Goal: Task Accomplishment & Management: Complete application form

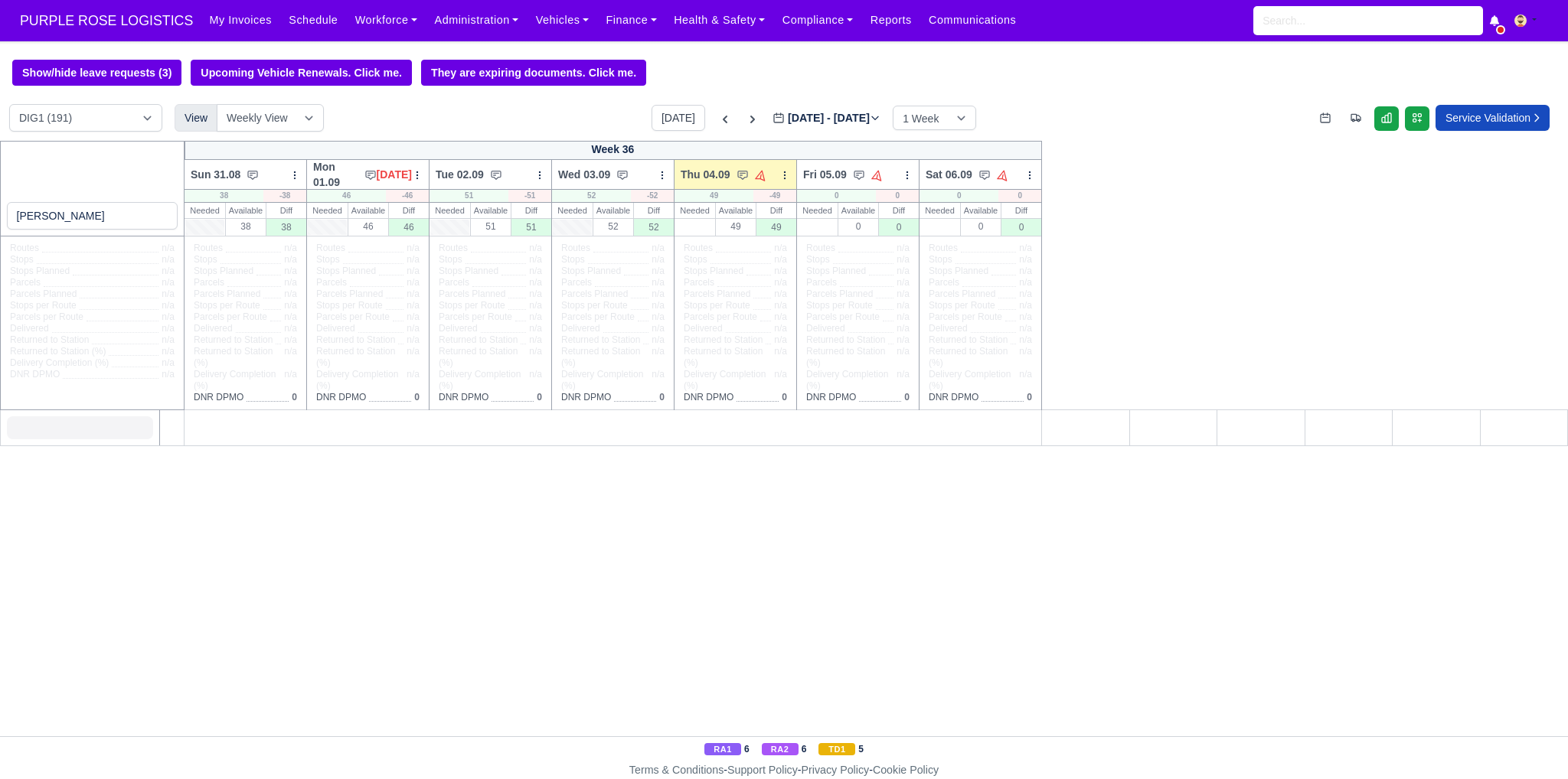
click at [108, 220] on input "[PERSON_NAME]" at bounding box center [92, 216] width 172 height 28
drag, startPoint x: 108, startPoint y: 220, endPoint x: 90, endPoint y: 221, distance: 18.0
click at [90, 221] on input "[PERSON_NAME]" at bounding box center [92, 216] width 172 height 28
type input "[PERSON_NAME]"
select select "1"
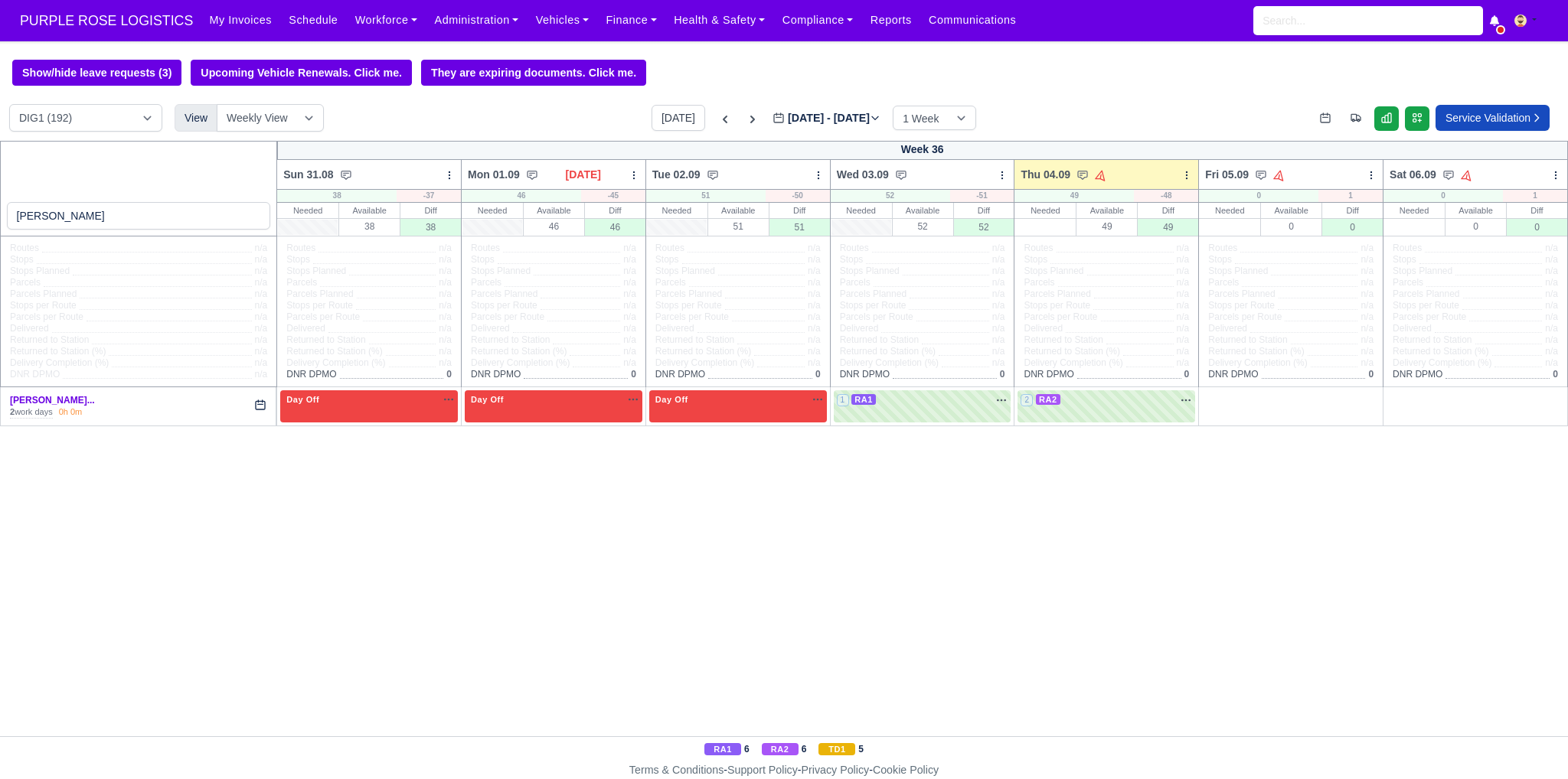
click at [219, 220] on input "[PERSON_NAME]" at bounding box center [139, 216] width 264 height 28
type input "SHAQ"
click at [1080, 403] on div "Day Off Available" at bounding box center [1106, 399] width 172 height 13
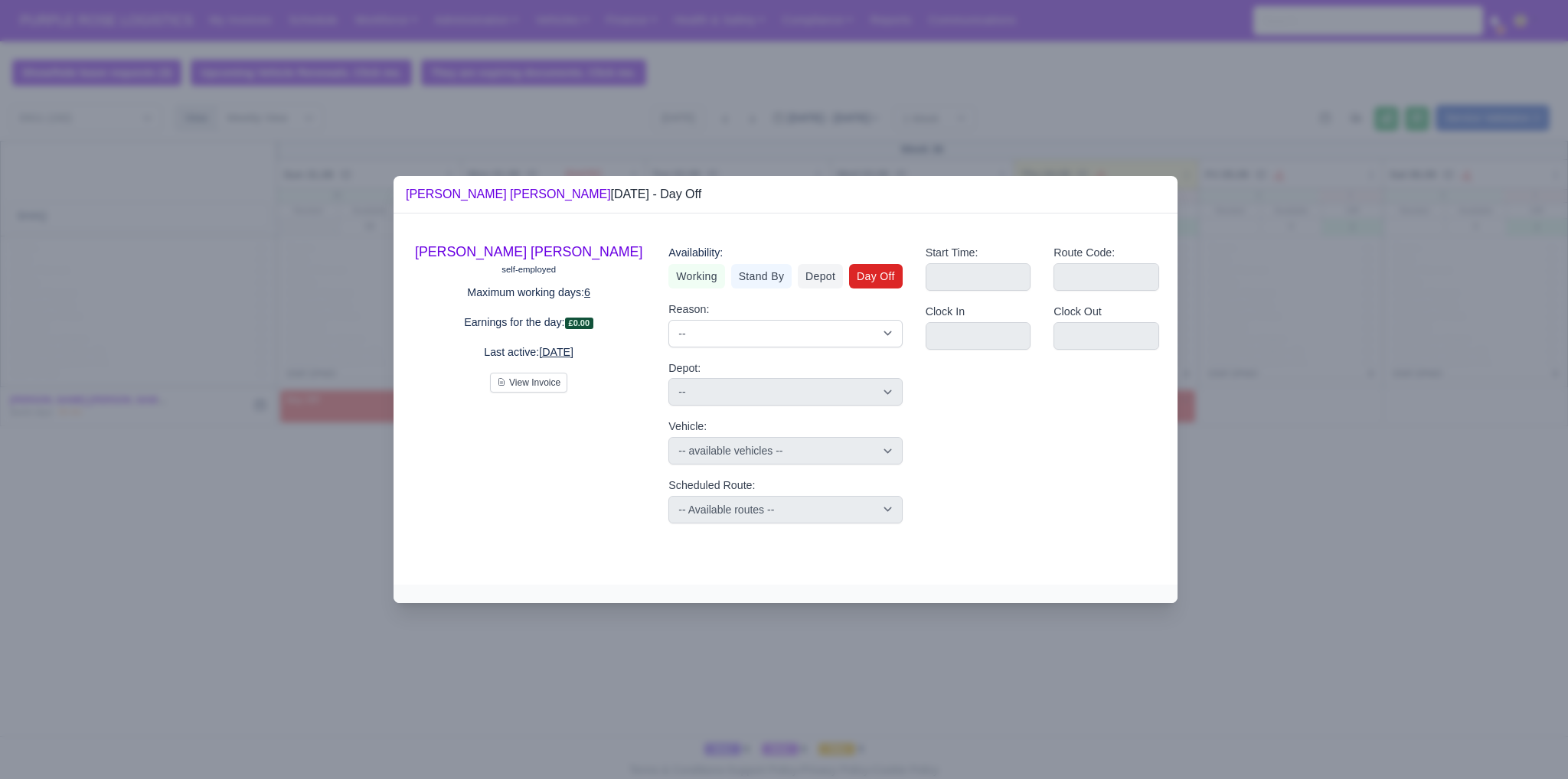
click at [1316, 509] on div at bounding box center [784, 389] width 1568 height 779
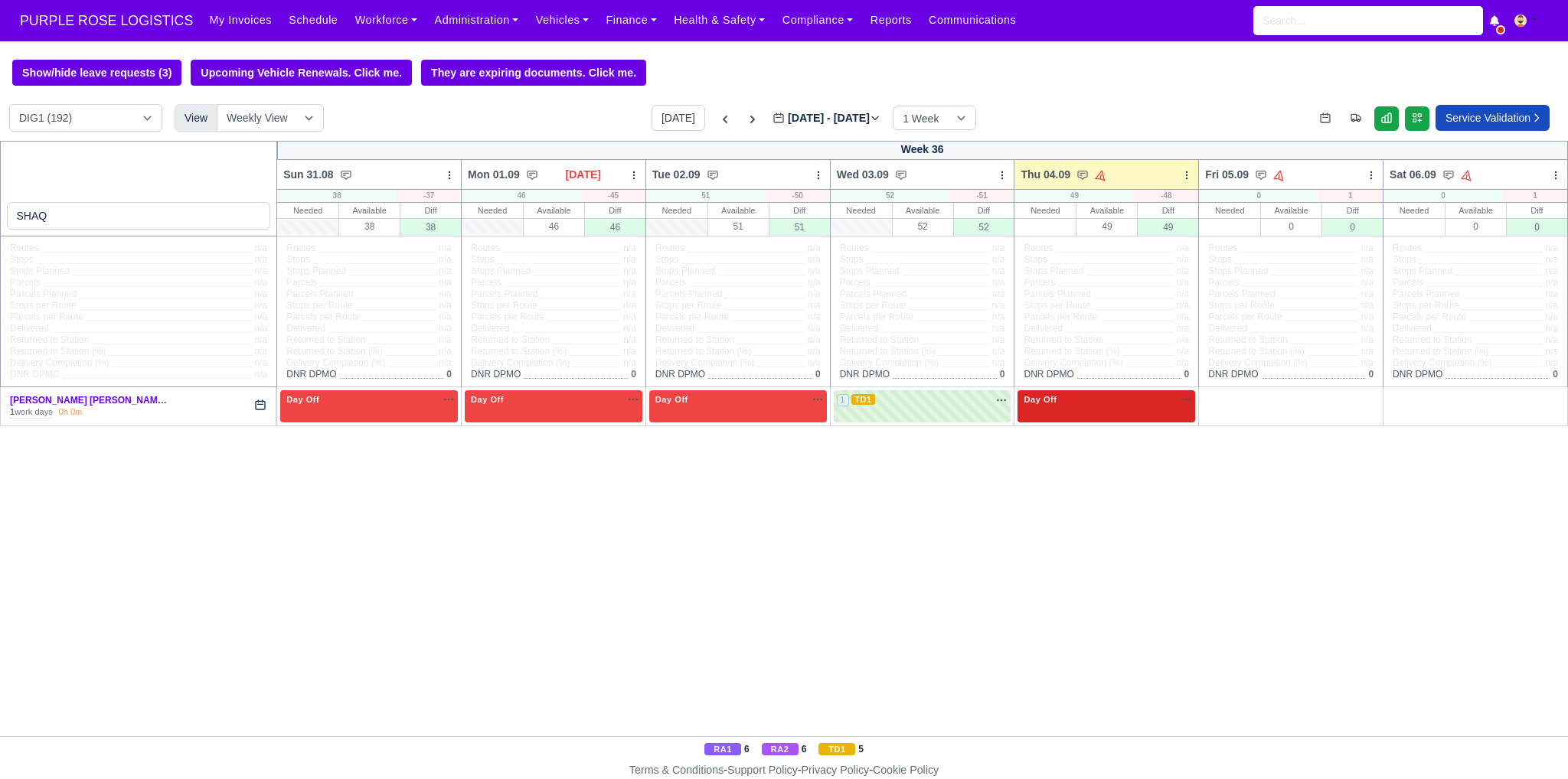
click at [1091, 414] on div "Day Off Available" at bounding box center [1107, 406] width 178 height 31
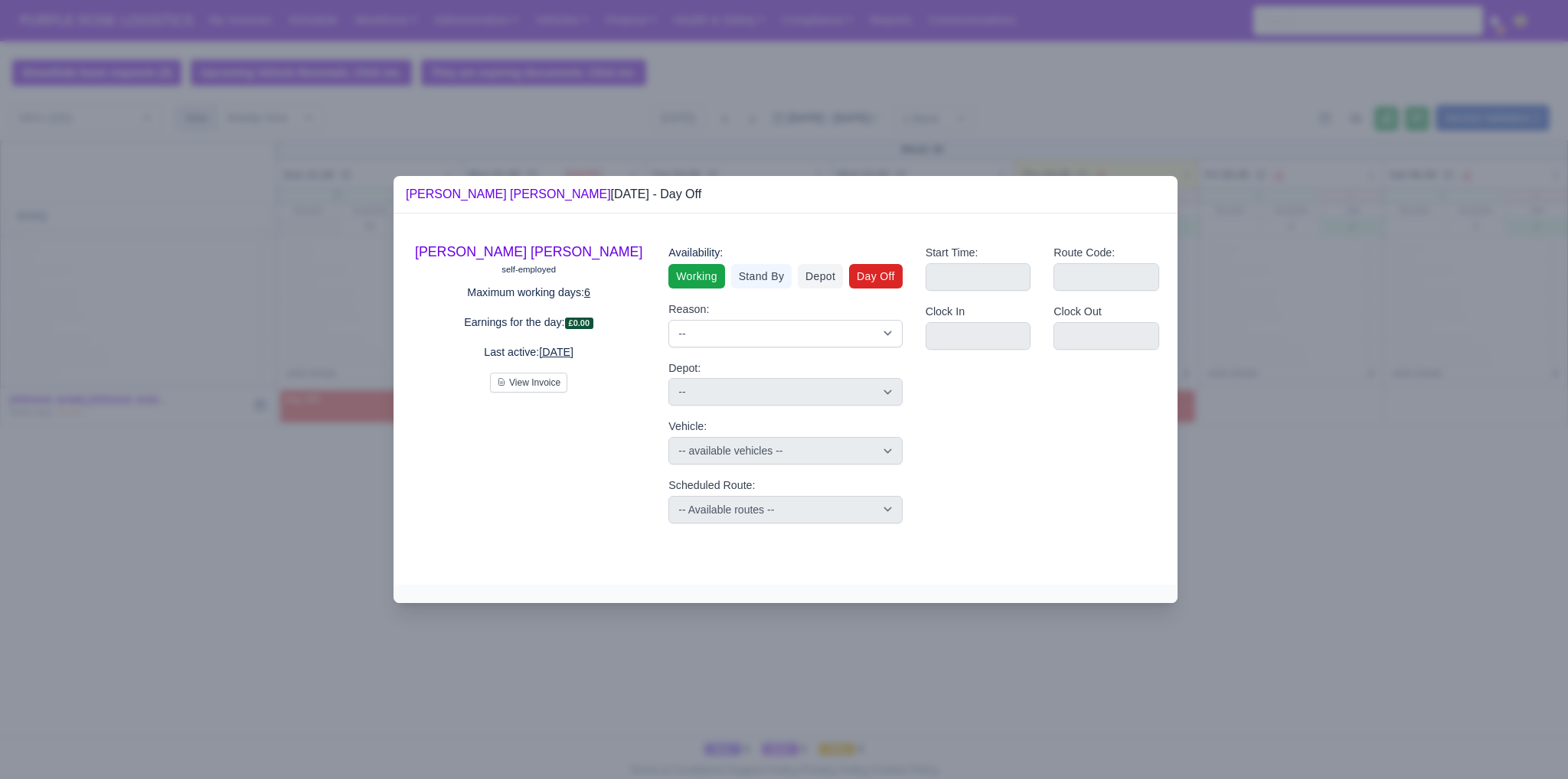
click at [698, 280] on link "Working" at bounding box center [696, 276] width 56 height 24
select select
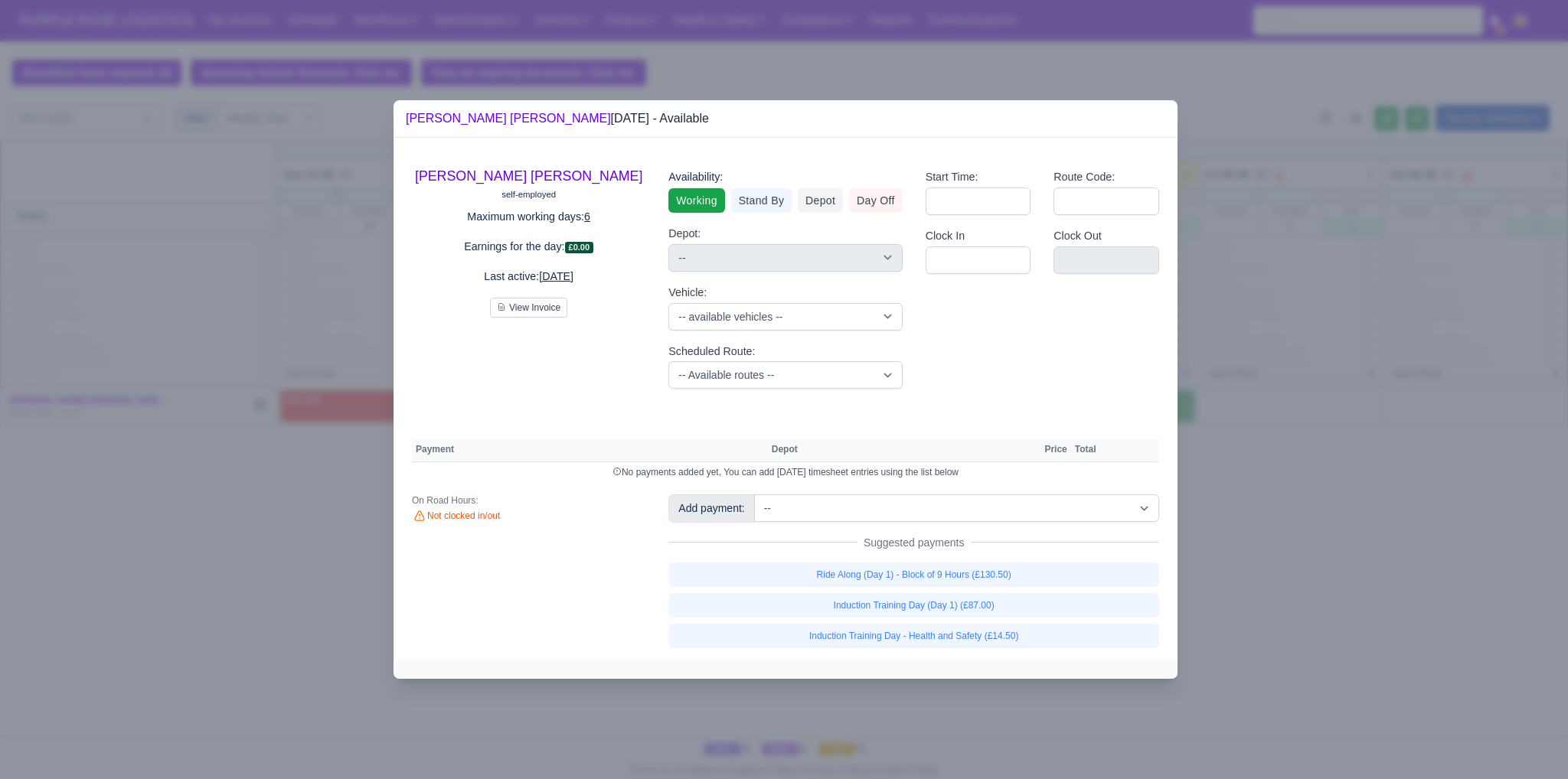
click at [731, 361] on div "Scheduled Route: -- Available routes -- Standard Parcel - Block of 6 Hours - (S…" at bounding box center [785, 367] width 234 height 47
click at [730, 371] on select "-- Available routes -- Standard Parcel - Block of 6 Hours - (SD6) AmFlex RTS Ve…" at bounding box center [785, 375] width 234 height 28
select select "8"
click at [668, 361] on select "-- Available routes -- Standard Parcel - Block of 6 Hours - (SD6) AmFlex RTS Ve…" at bounding box center [785, 375] width 234 height 28
select select
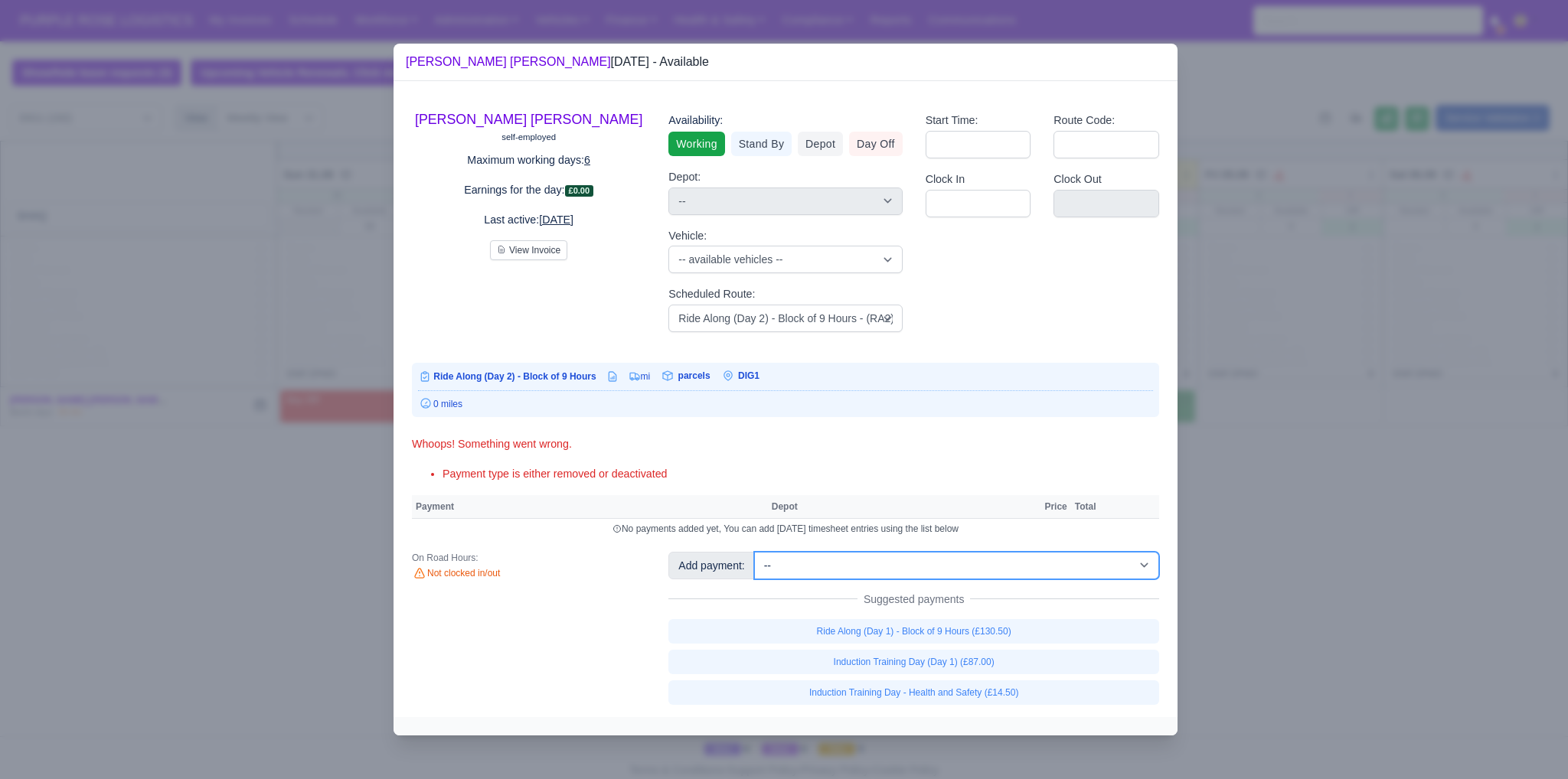
click at [959, 568] on select "-- Additional Hour Support (£14.50) Additional Hour Support (Walkers) (£13.50) …" at bounding box center [956, 566] width 405 height 28
click at [754, 552] on select "-- Additional Hour Support (£14.50) Additional Hour Support (Walkers) (£13.50) …" at bounding box center [956, 566] width 405 height 28
select select "1"
select select
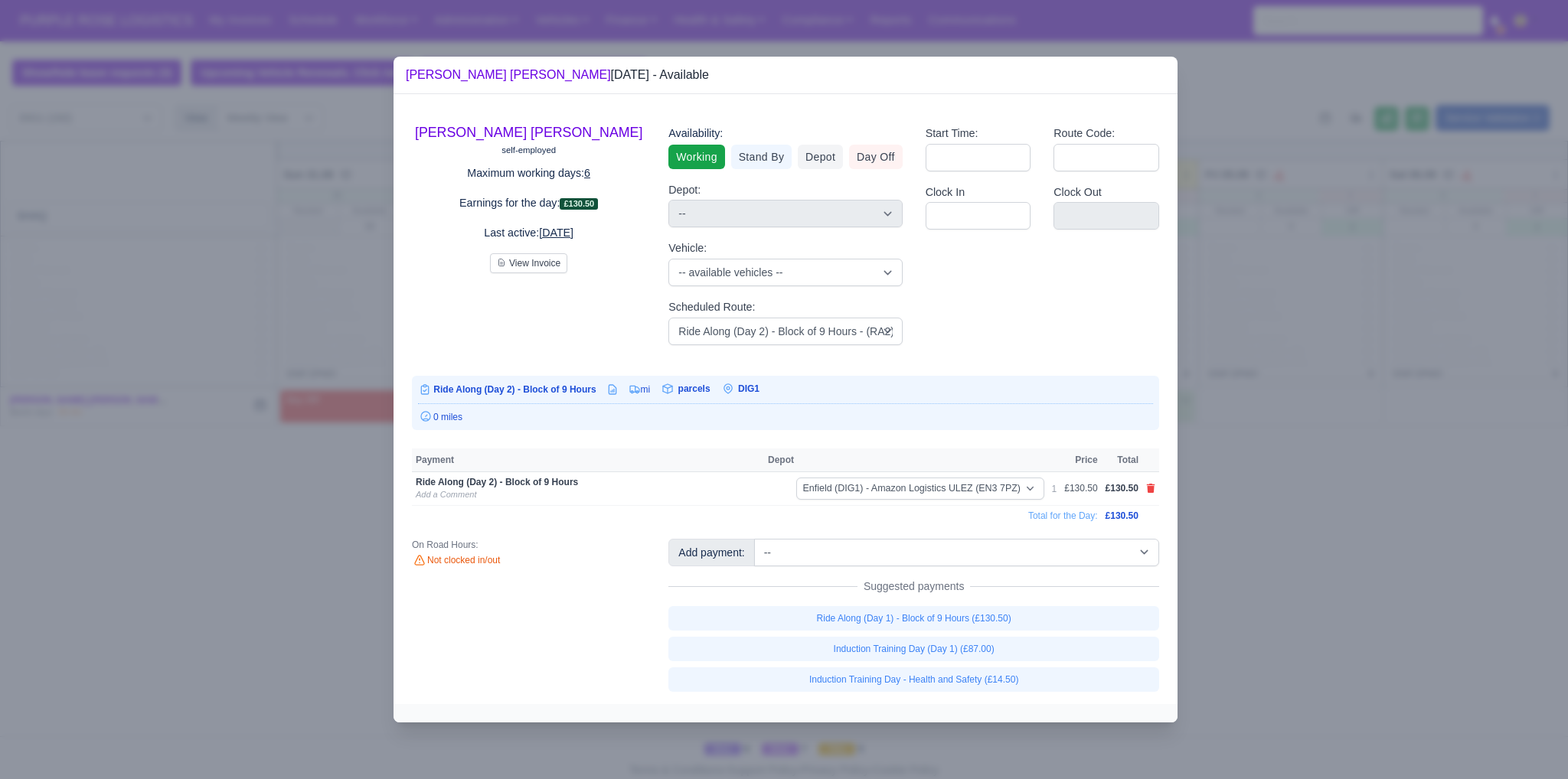
click at [1253, 531] on div at bounding box center [784, 389] width 1568 height 779
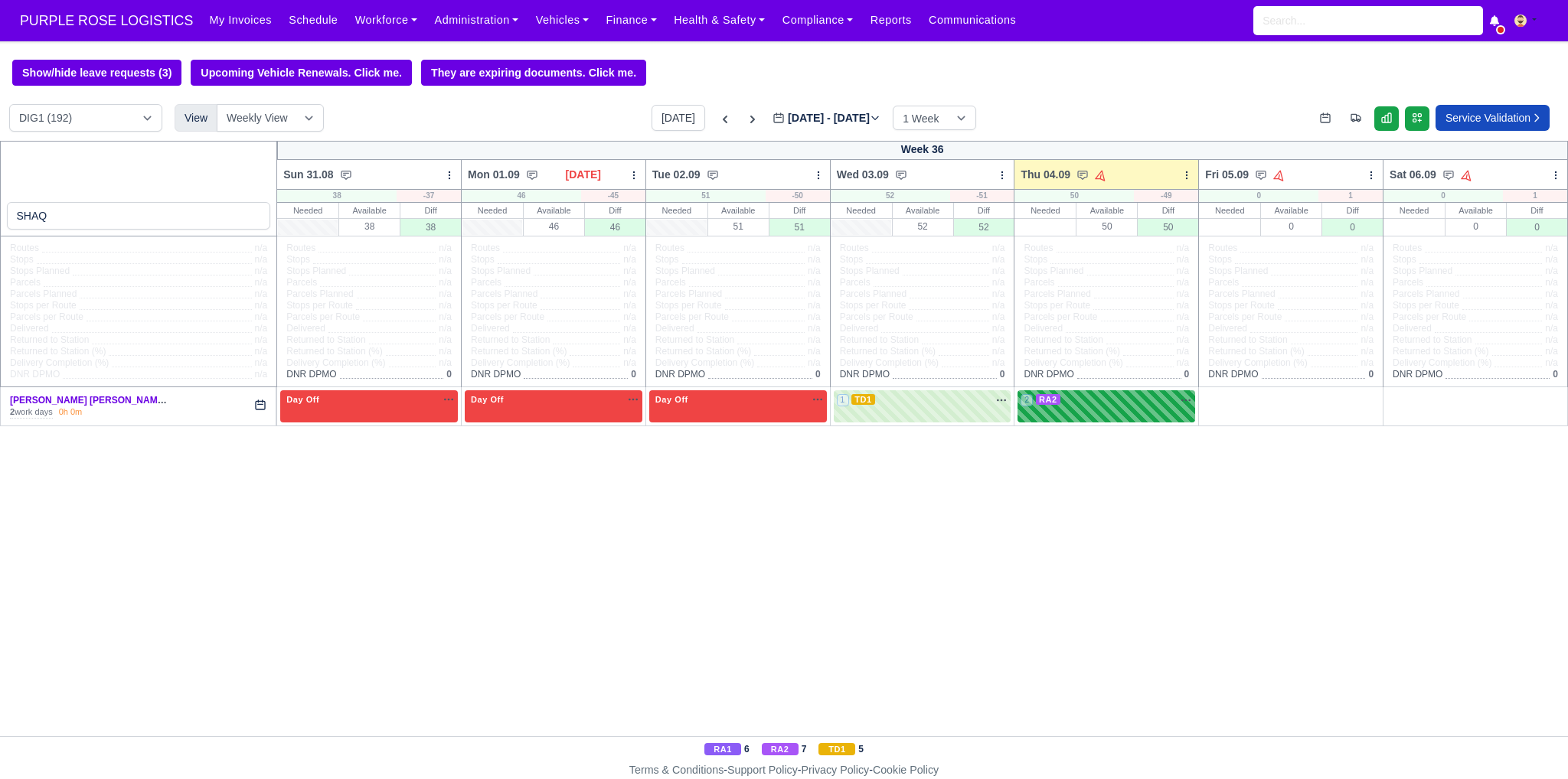
click at [1073, 405] on div "2 RA2 na" at bounding box center [1106, 399] width 172 height 13
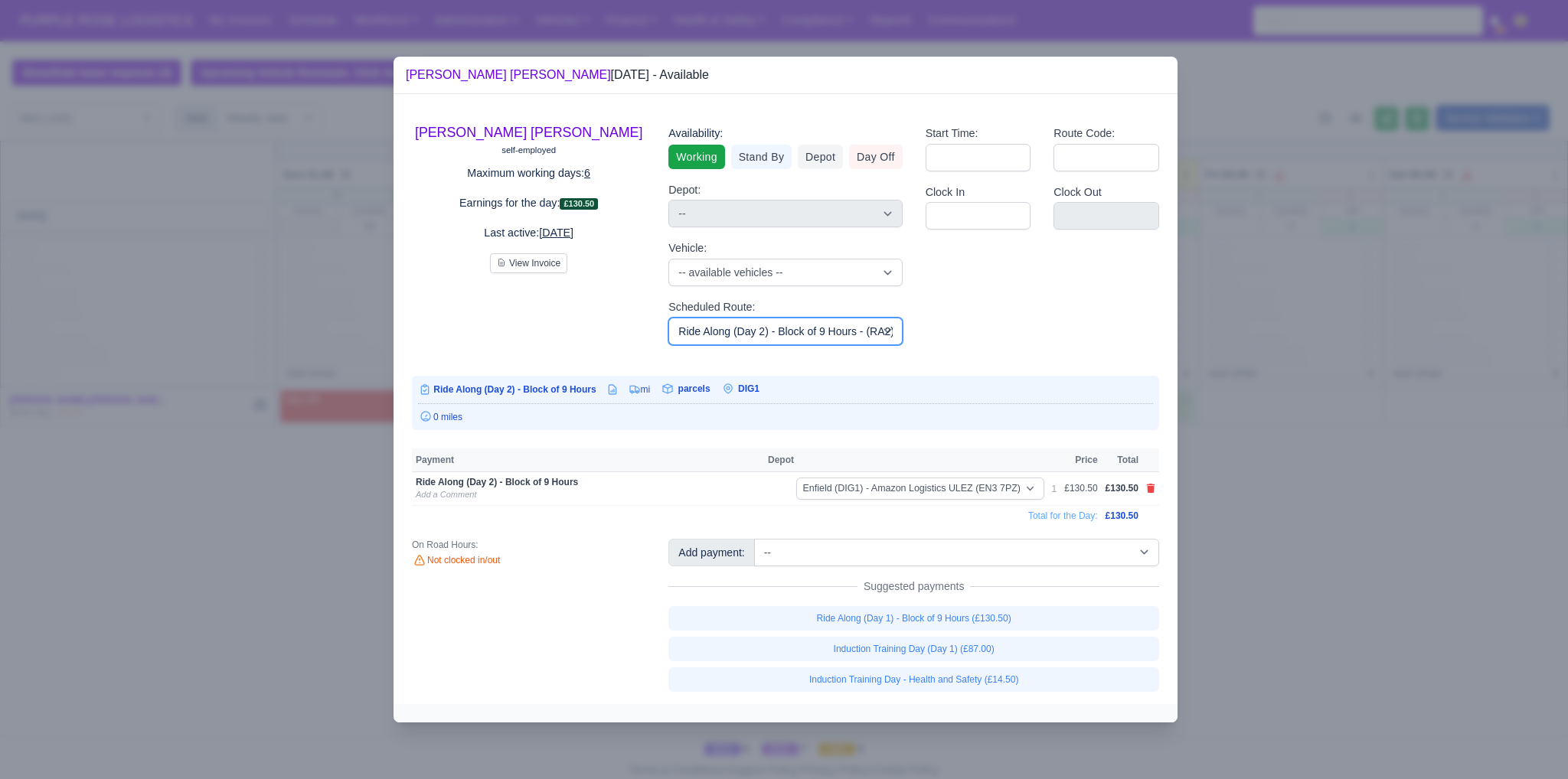
click at [827, 335] on select "-- Available routes -- Standard Parcel - Block of 6 Hours - (SD6) AmFlex RTS Ve…" at bounding box center [785, 331] width 234 height 28
select select "3"
click at [668, 317] on select "-- Available routes -- Standard Parcel - Block of 6 Hours - (SD6) AmFlex RTS Ve…" at bounding box center [785, 331] width 234 height 28
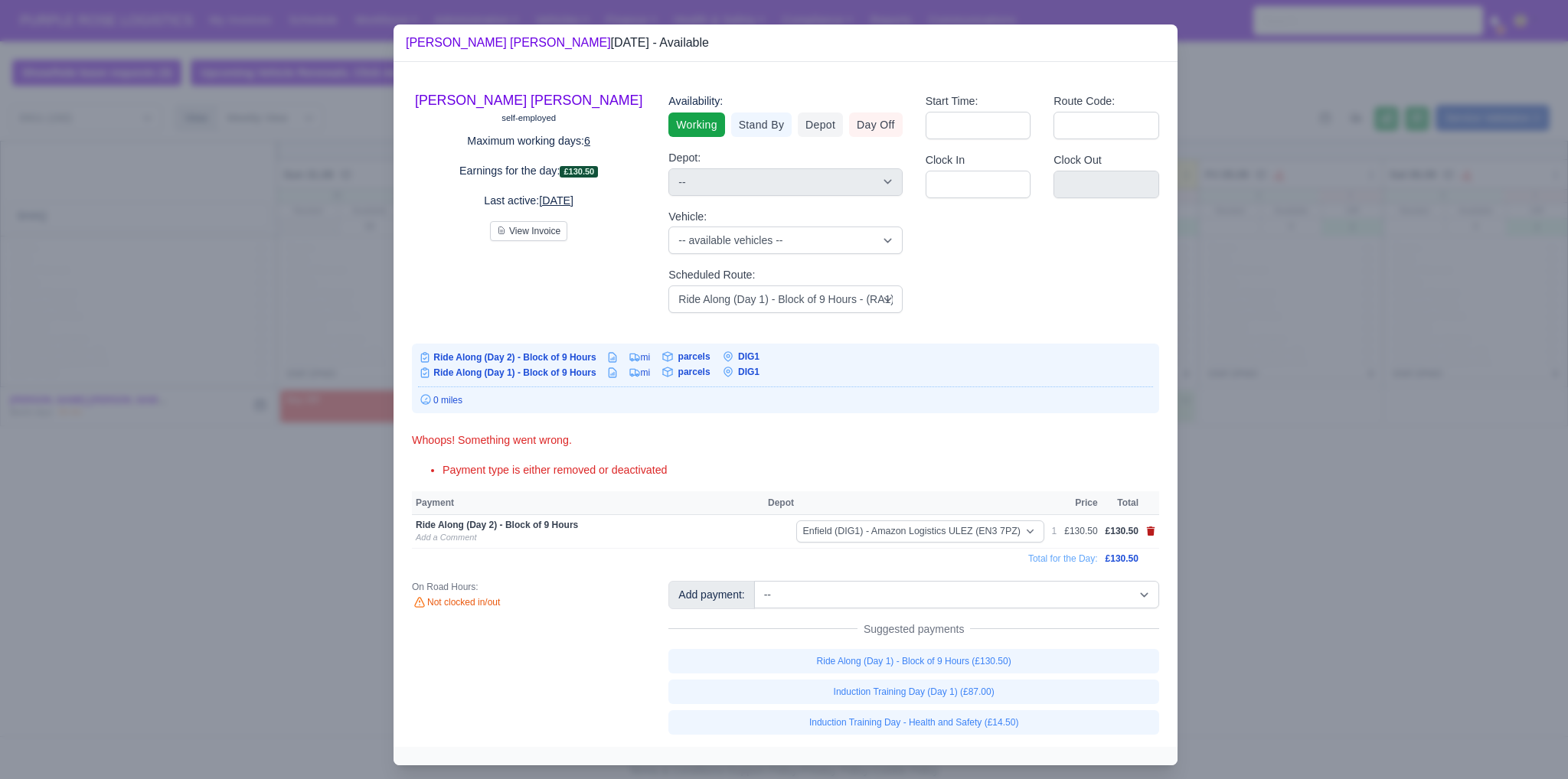
click at [1146, 533] on icon at bounding box center [1151, 531] width 9 height 9
select select
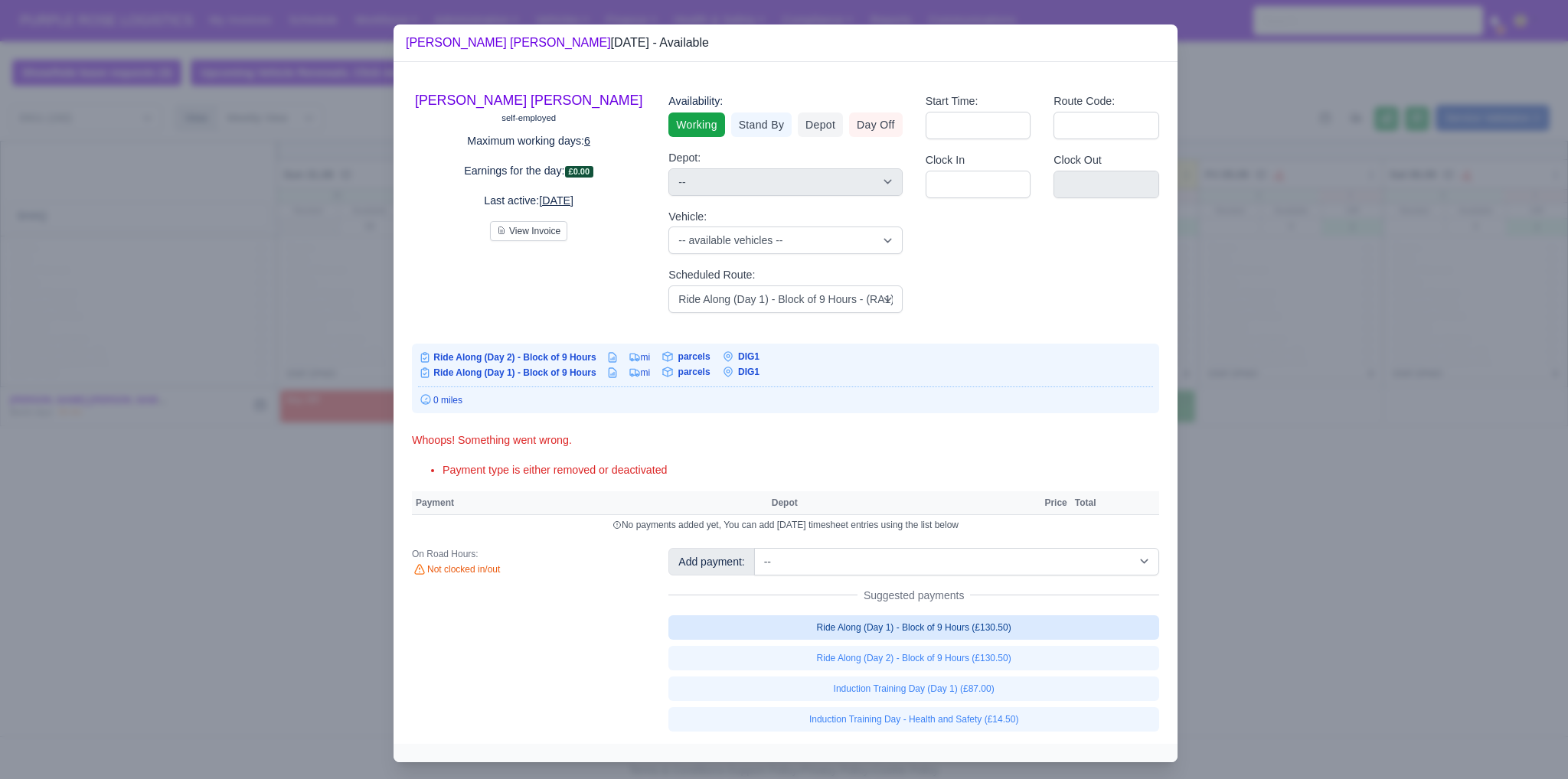
click at [861, 630] on link "Ride Along (Day 1) - Block of 9 Hours (£130.50)" at bounding box center [913, 628] width 491 height 24
select select "1"
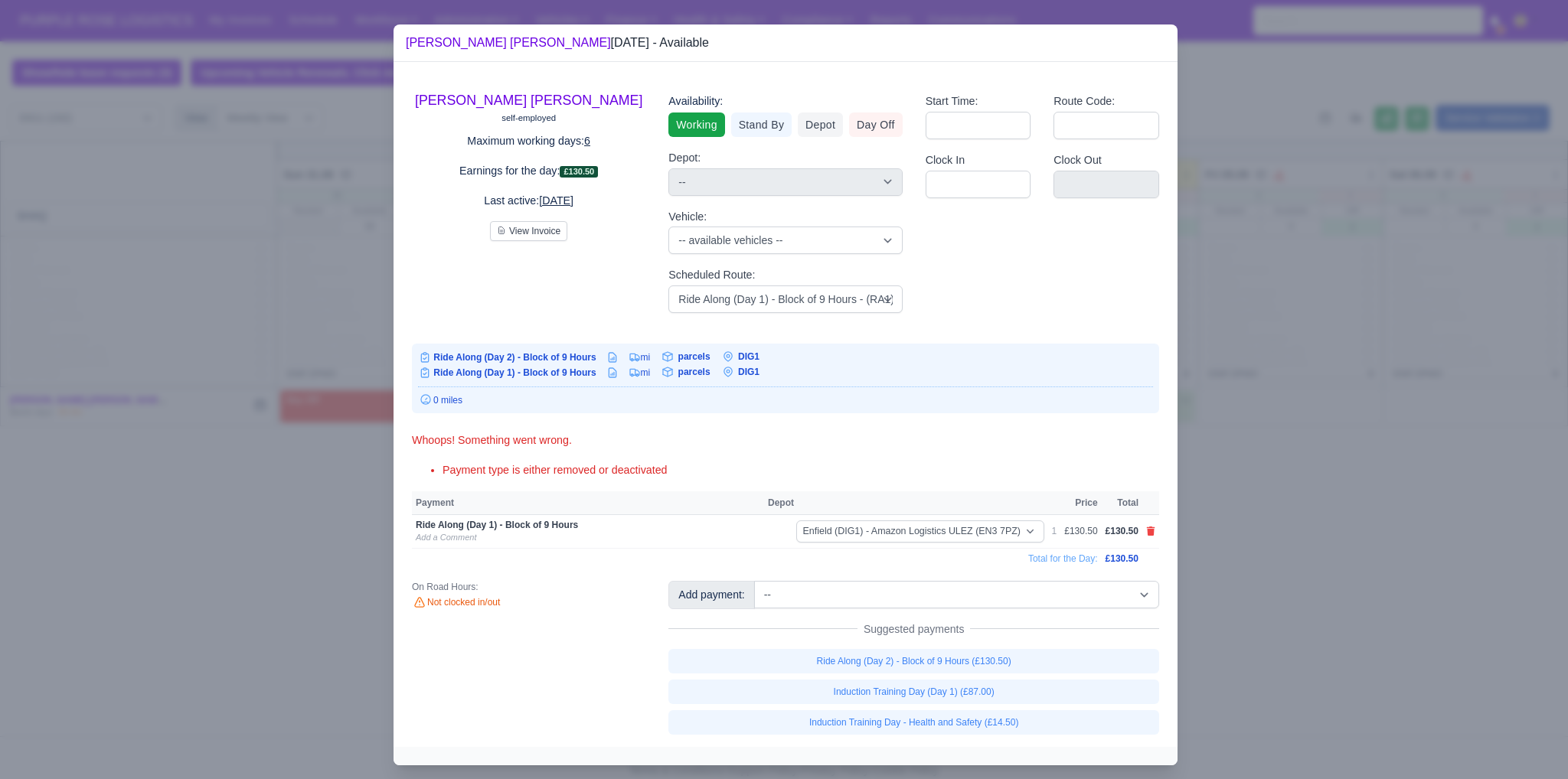
click at [1375, 573] on div at bounding box center [784, 389] width 1568 height 779
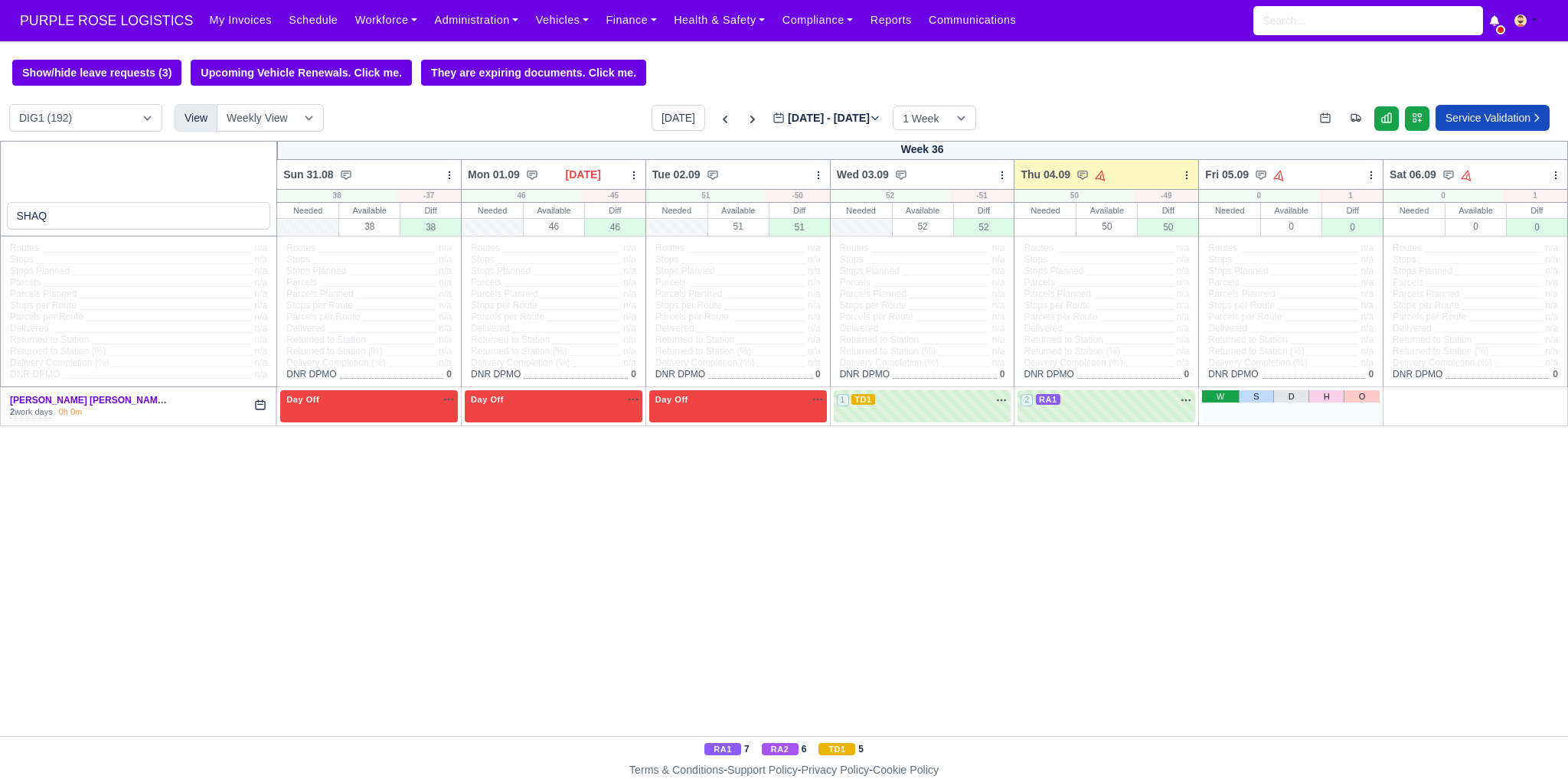
click at [1218, 397] on link "W" at bounding box center [1220, 397] width 37 height 12
click at [1236, 412] on div "3 Available" at bounding box center [1290, 406] width 178 height 31
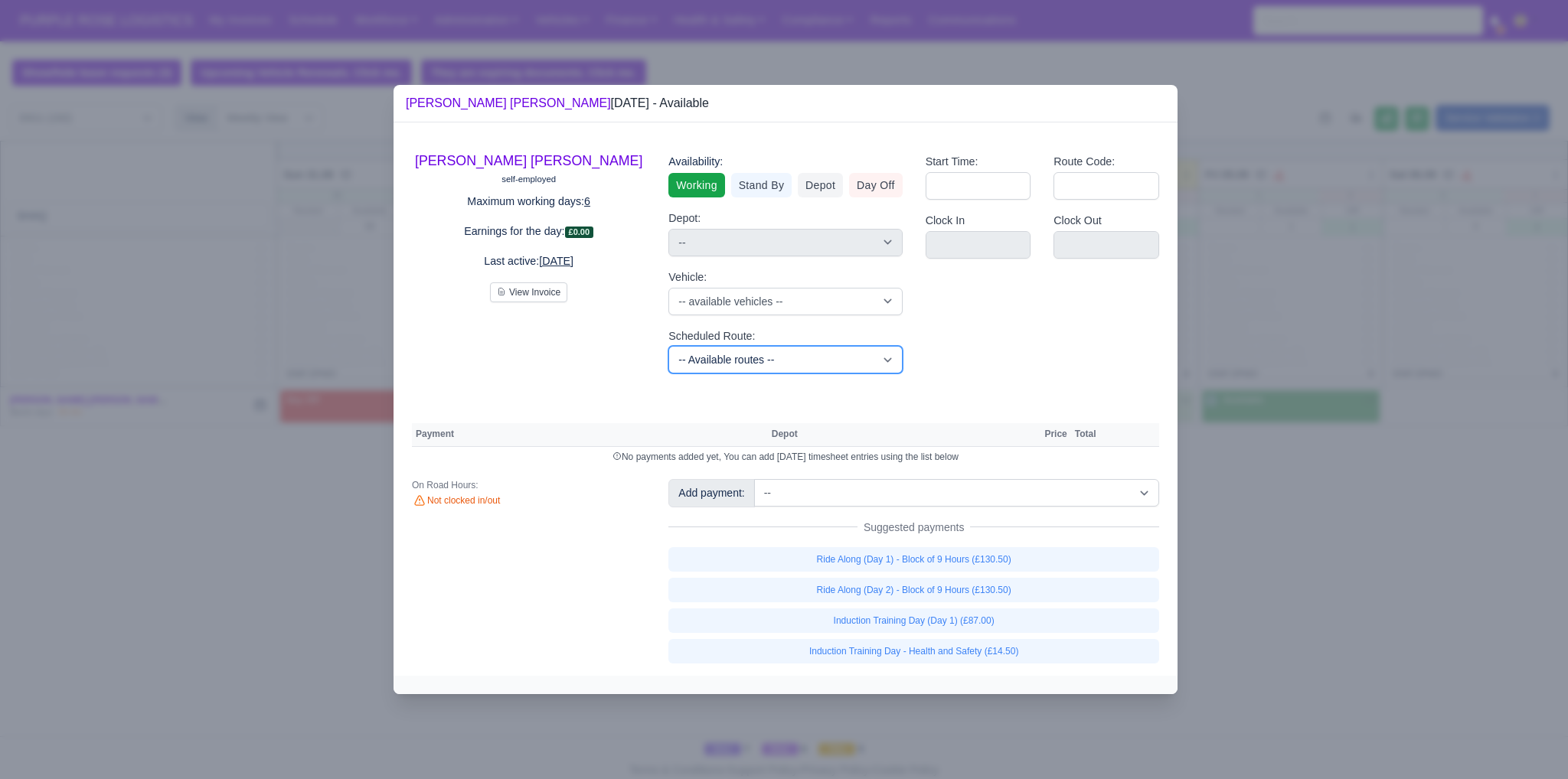
click at [802, 362] on select "-- Available routes -- Standard Parcel - Block of 6 Hours - (SD6) AmFlex RTS Ve…" at bounding box center [785, 360] width 234 height 28
select select "8"
click at [668, 346] on select "-- Available routes -- Standard Parcel - Block of 6 Hours - (SD6) AmFlex RTS Ve…" at bounding box center [785, 360] width 234 height 28
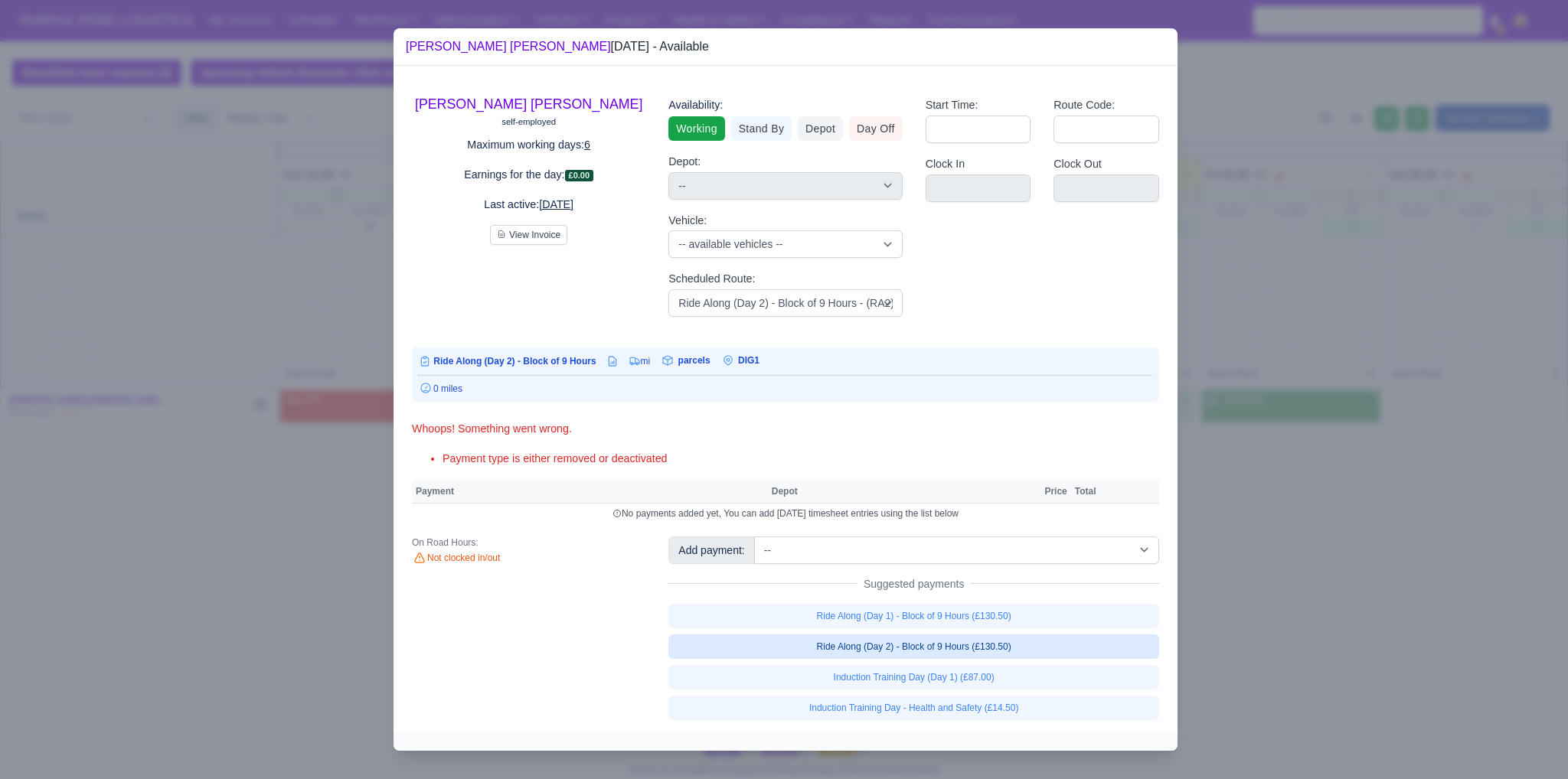
click at [903, 650] on link "Ride Along (Day 2) - Block of 9 Hours (£130.50)" at bounding box center [913, 647] width 491 height 24
select select "1"
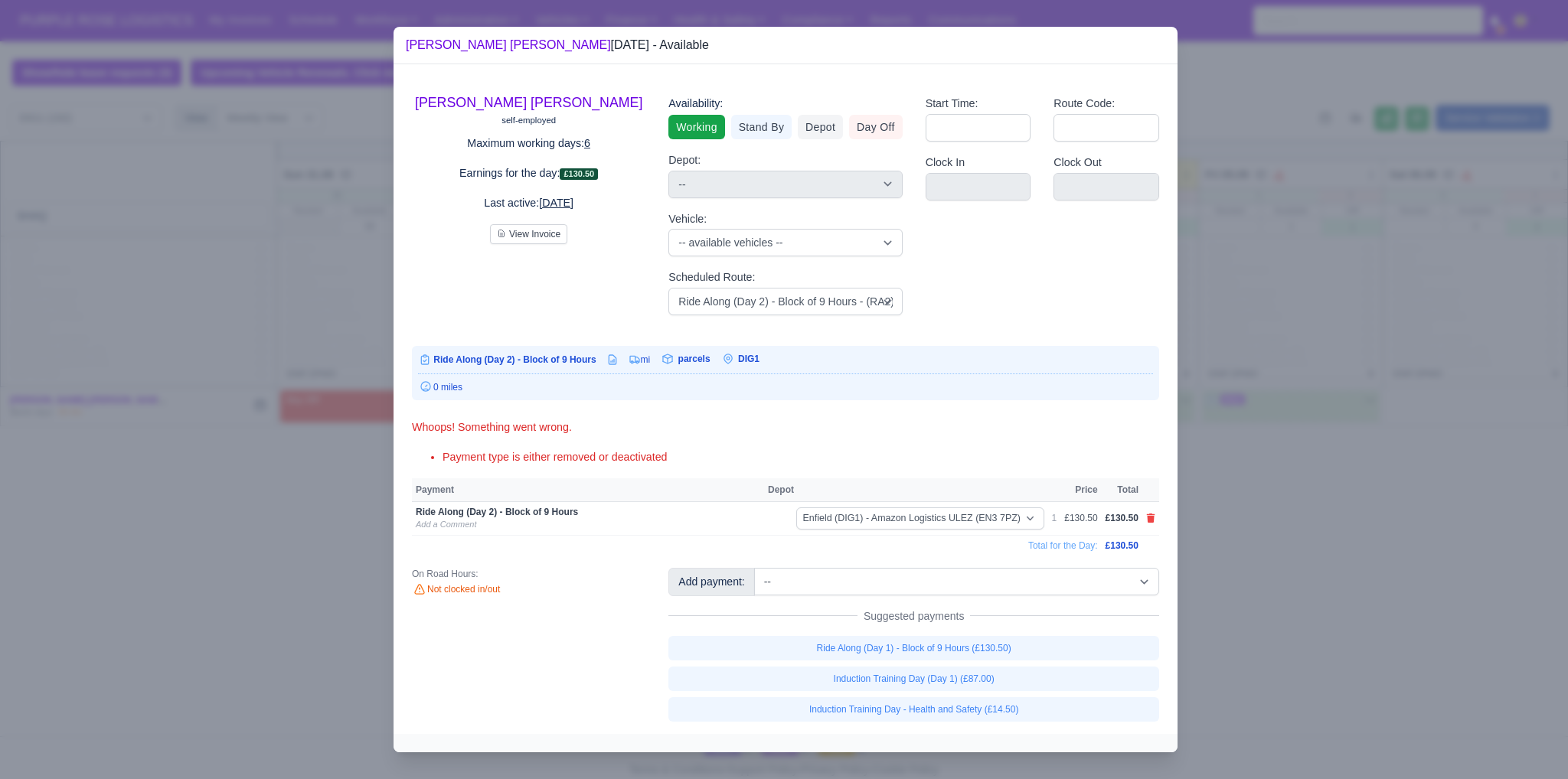
click at [1282, 594] on div at bounding box center [784, 389] width 1568 height 779
